Goal: Navigation & Orientation: Find specific page/section

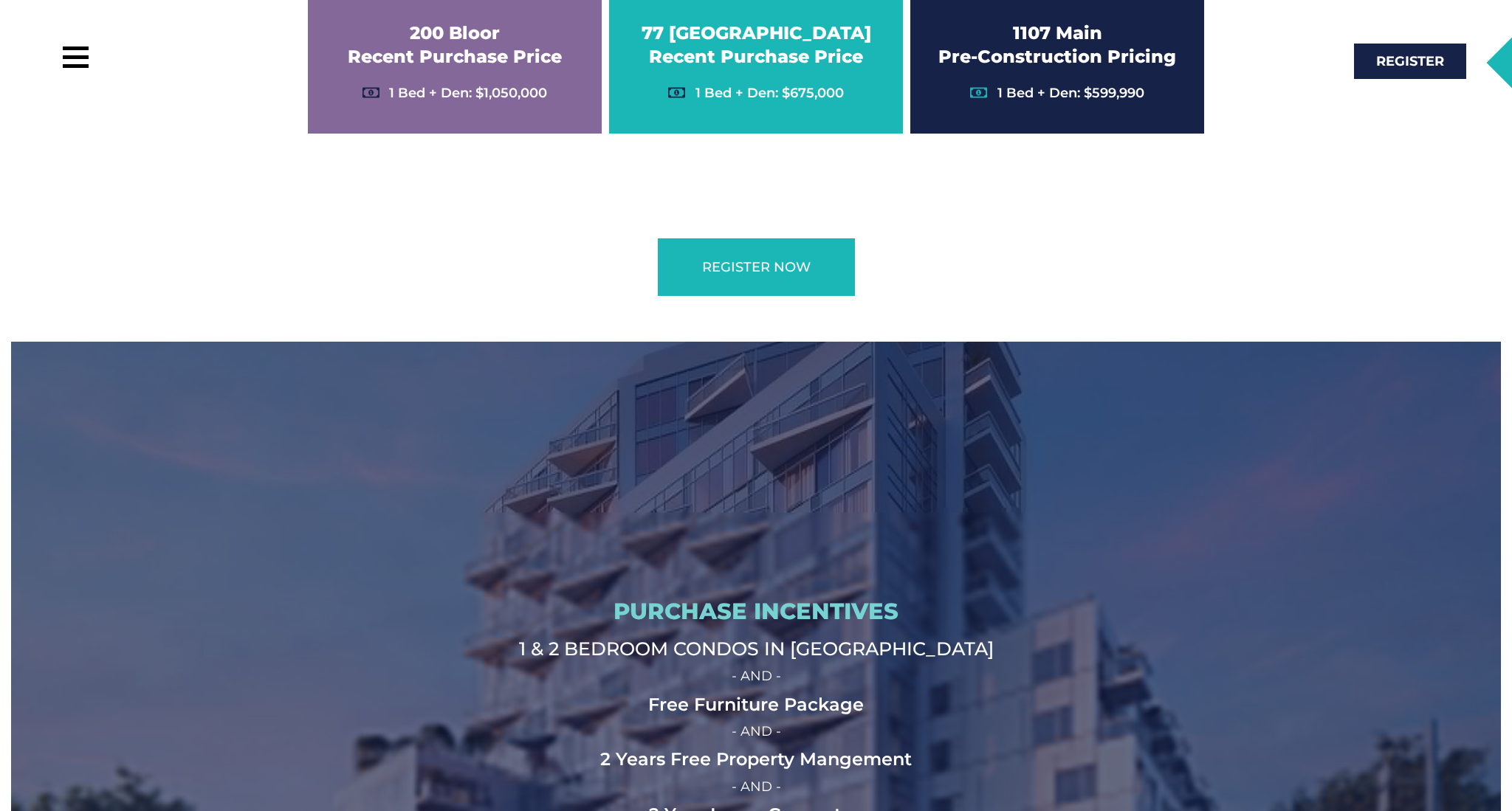
scroll to position [4345, 0]
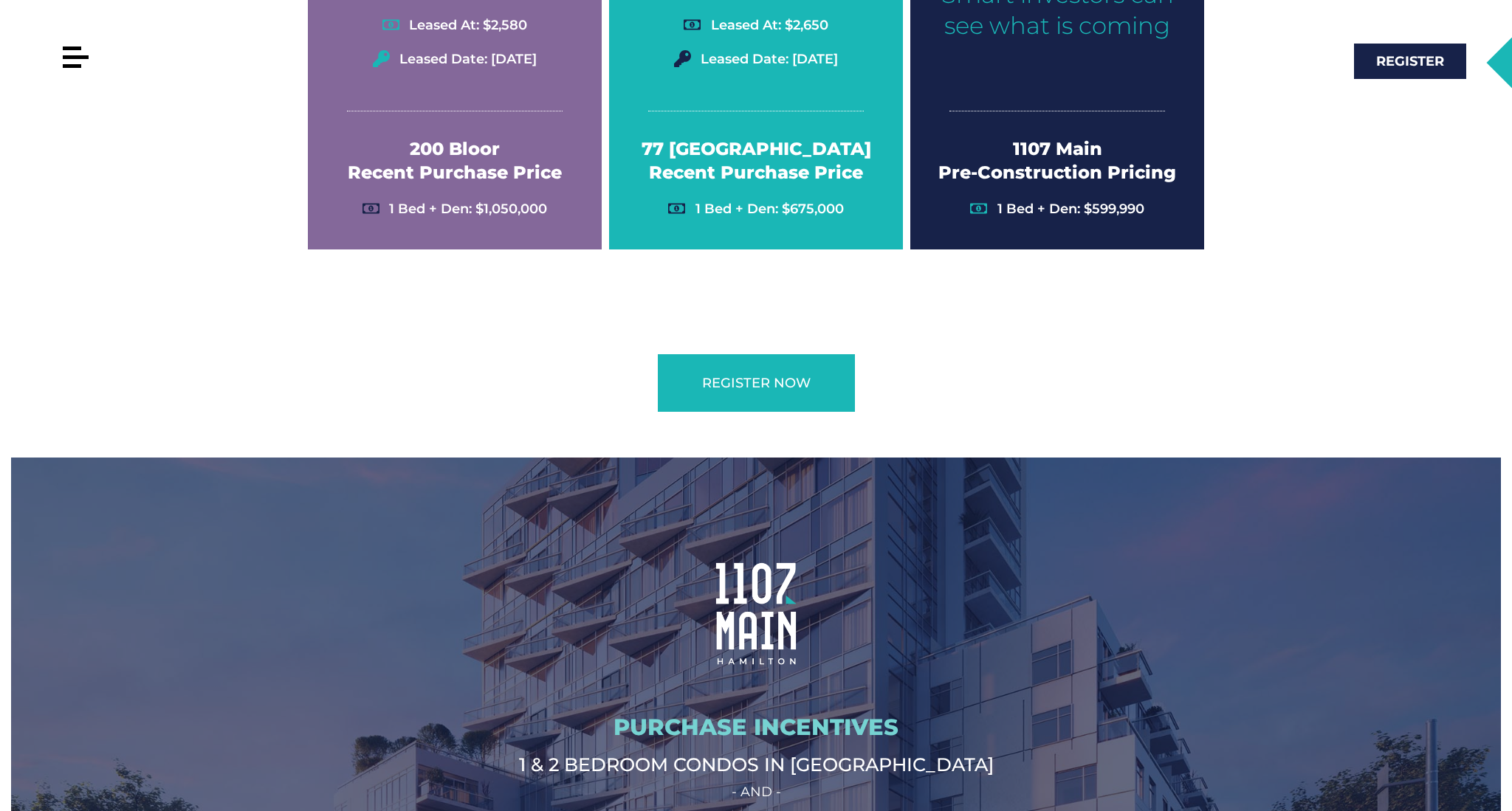
click at [69, 50] on div at bounding box center [75, 57] width 33 height 33
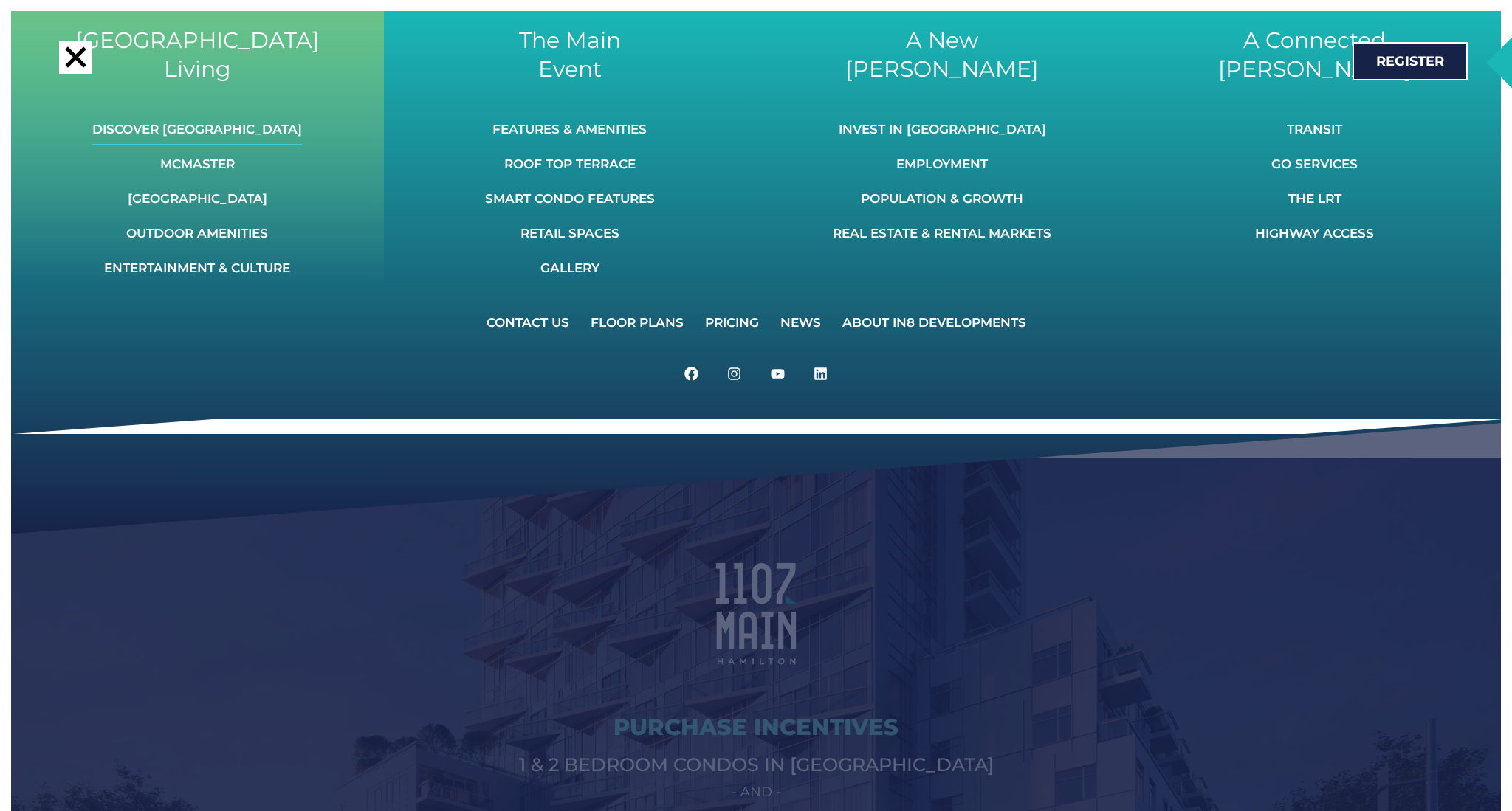
click at [257, 129] on link "Discover [GEOGRAPHIC_DATA]" at bounding box center [197, 129] width 210 height 32
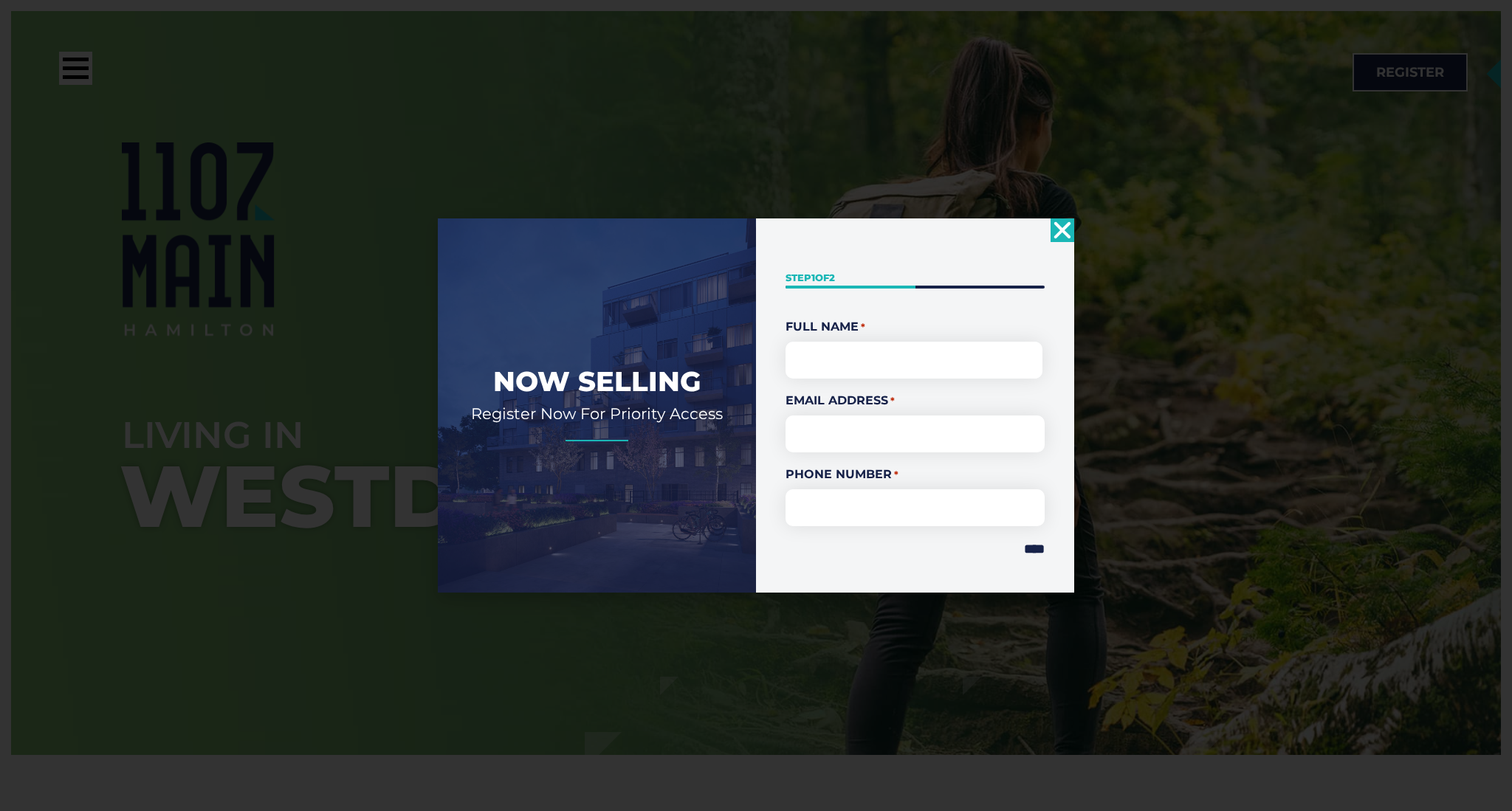
click at [1063, 227] on use "Close" at bounding box center [1062, 230] width 17 height 17
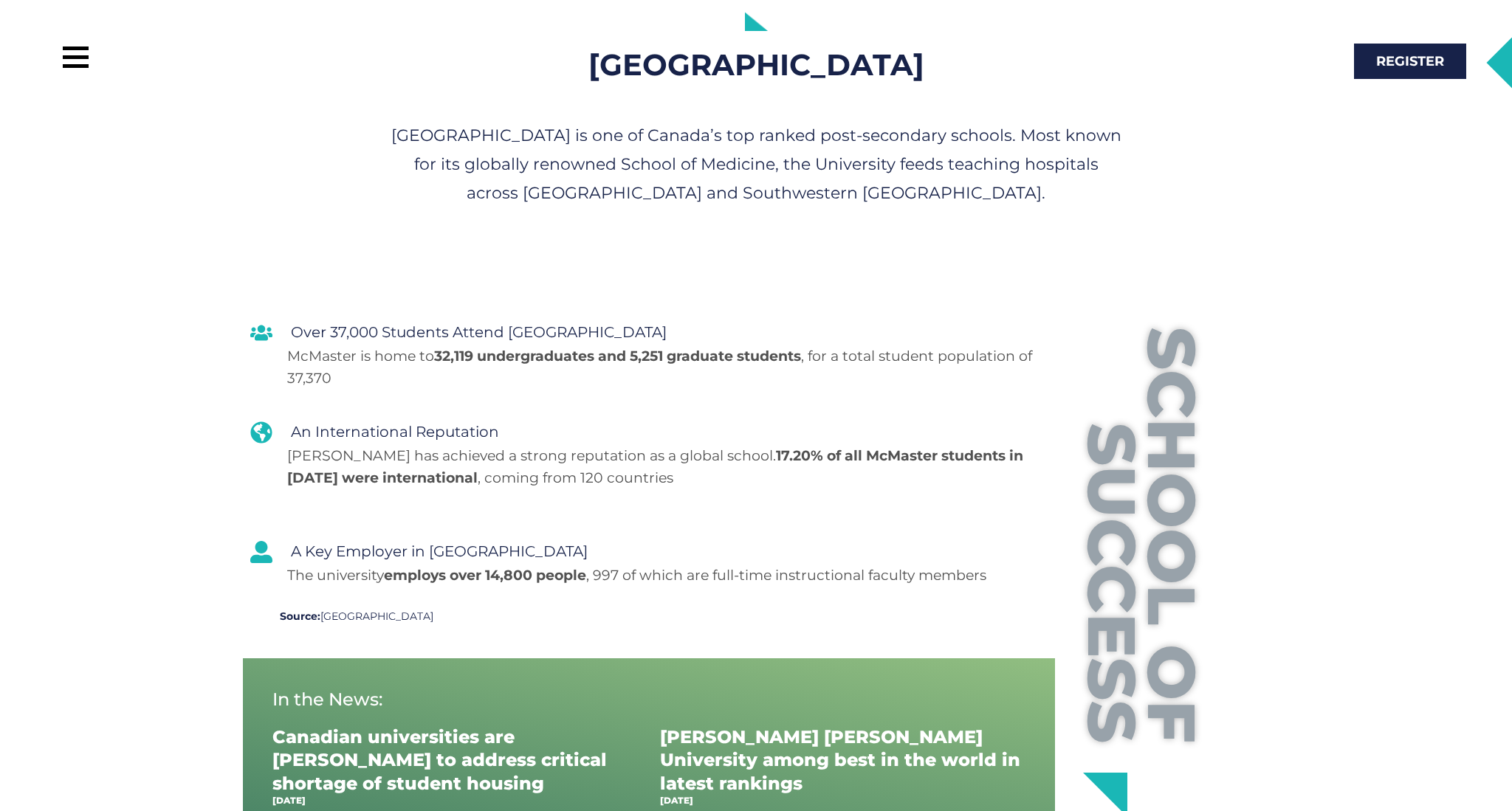
scroll to position [4758, 0]
